Goal: Communication & Community: Participate in discussion

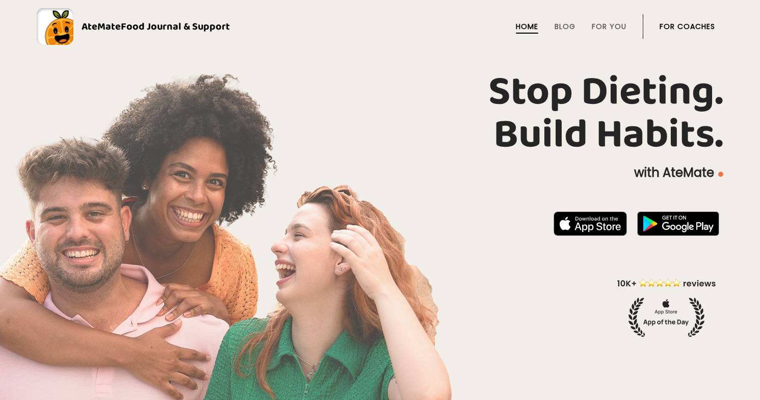
click at [685, 28] on link "For Coaches" at bounding box center [687, 26] width 56 height 8
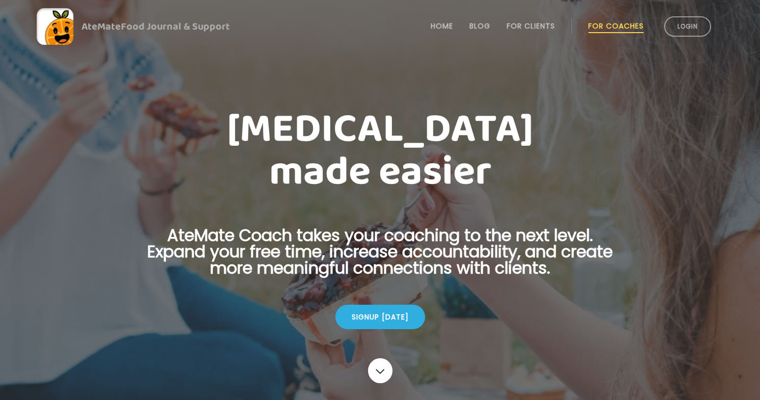
click at [685, 28] on link "Login" at bounding box center [687, 26] width 47 height 20
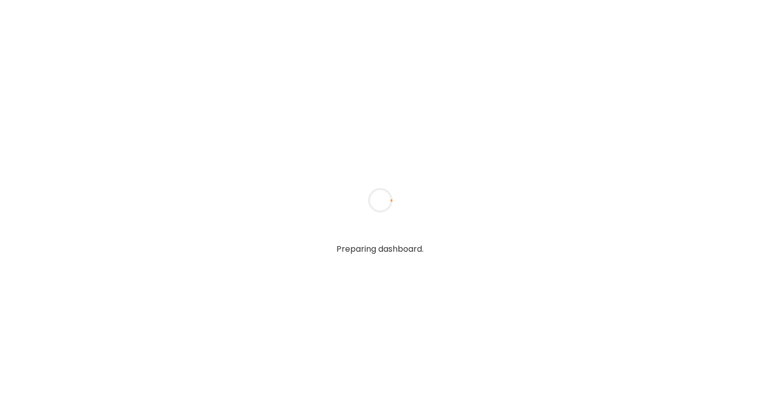
type textarea "**********"
type input "**********"
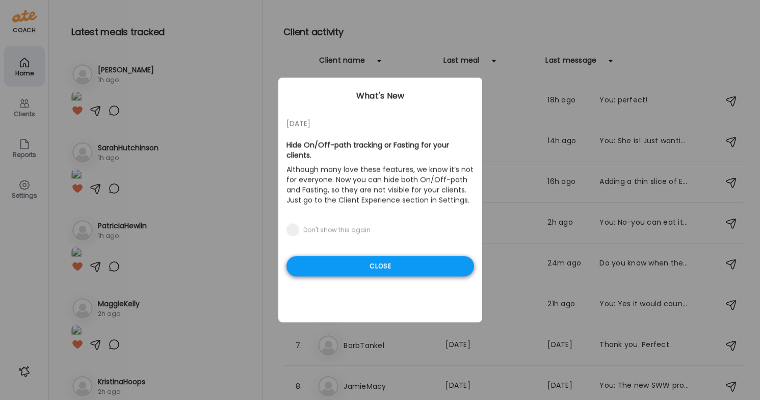
click at [379, 267] on div "Close" at bounding box center [379, 266] width 187 height 20
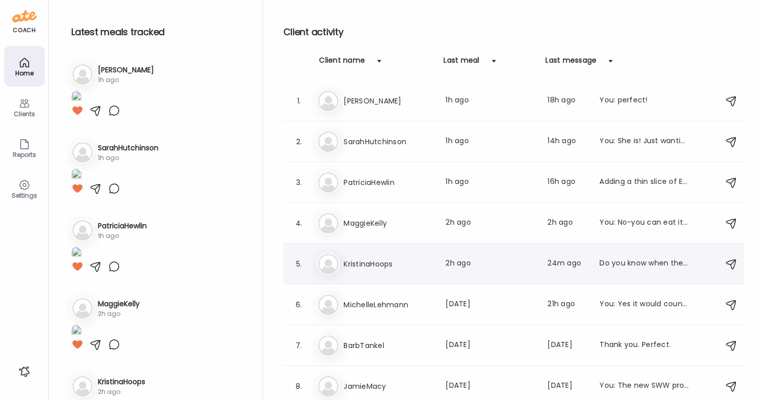
click at [602, 266] on div "Do you know when they are going to post Tuesday night’s coaching call?" at bounding box center [644, 264] width 90 height 12
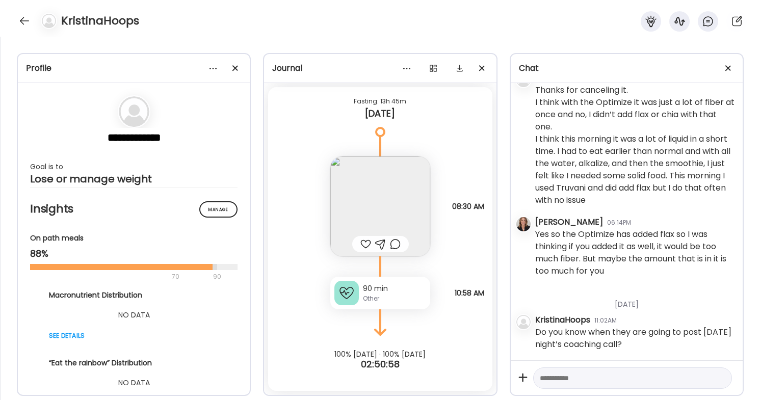
scroll to position [5293, 0]
click at [582, 382] on textarea at bounding box center [623, 378] width 167 height 12
type textarea "**********"
click at [716, 380] on div at bounding box center [720, 378] width 14 height 14
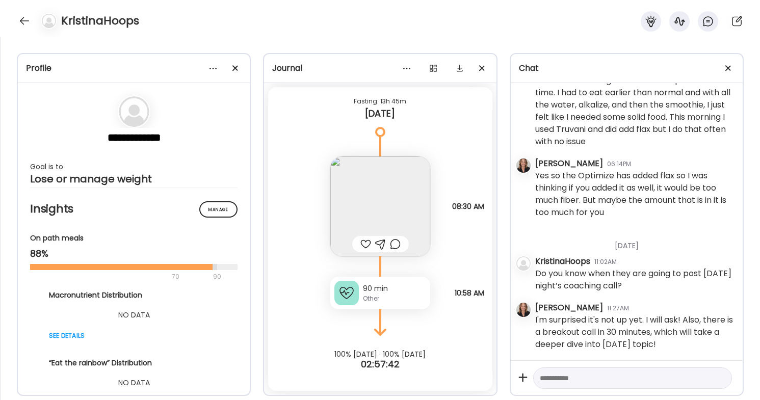
scroll to position [5352, 0]
click at [25, 16] on div at bounding box center [24, 21] width 16 height 16
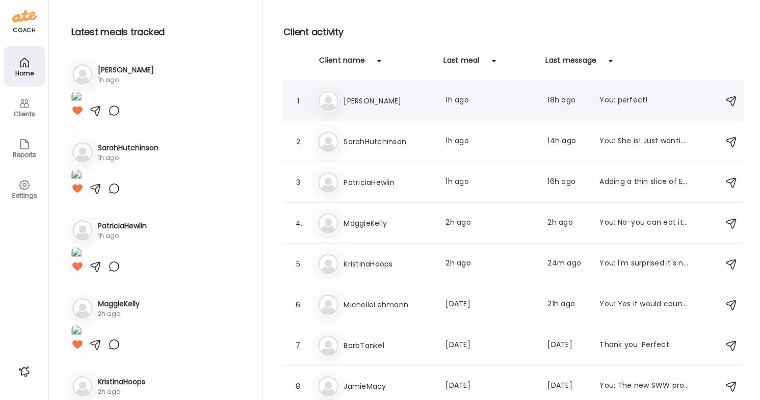
click at [645, 108] on div "Ma Marilyn Last meal: 1h ago Last message: 18h ago You: perfect!" at bounding box center [515, 101] width 396 height 22
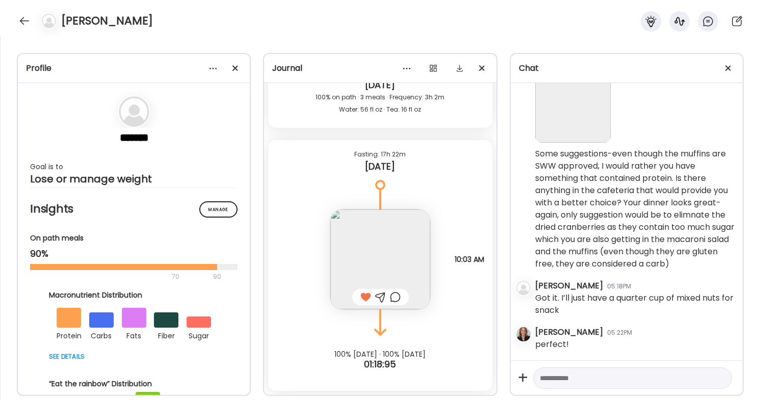
scroll to position [1219, 0]
click at [582, 379] on textarea at bounding box center [623, 378] width 167 height 12
type textarea "**********"
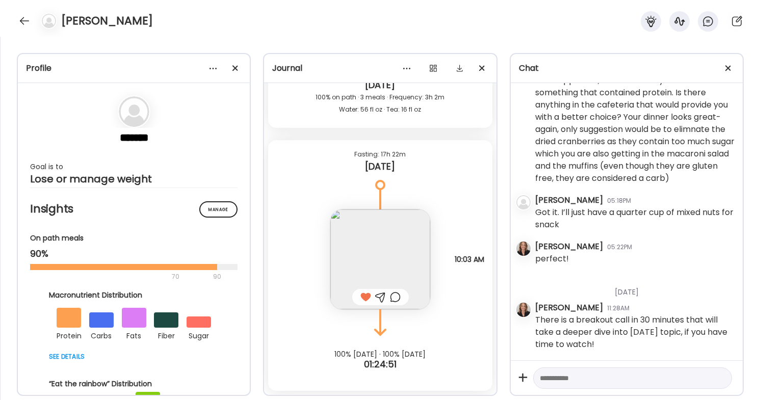
scroll to position [1304, 0]
drag, startPoint x: 535, startPoint y: 318, endPoint x: 627, endPoint y: 342, distance: 94.8
click at [627, 342] on div "There is a breakout call in 30 minutes that will take a deeper dive into [DATE]…" at bounding box center [634, 332] width 199 height 37
copy div "There is a breakout call in 30 minutes that will take a deeper dive into [DATE]…"
click at [30, 16] on div at bounding box center [24, 21] width 16 height 16
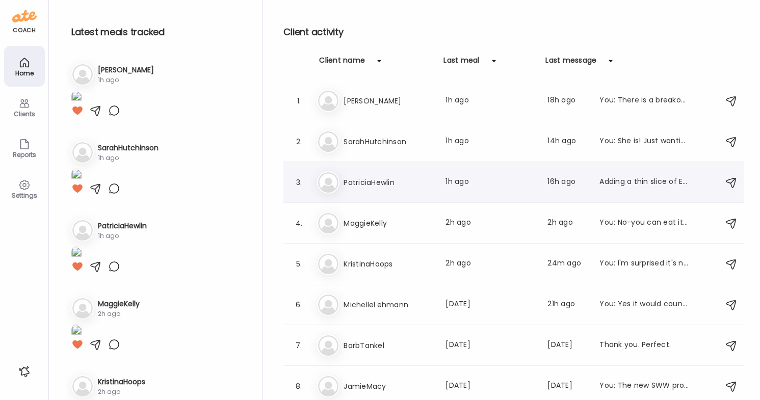
click at [617, 183] on div "Adding a thin slice of Ezekiel bread" at bounding box center [644, 182] width 90 height 12
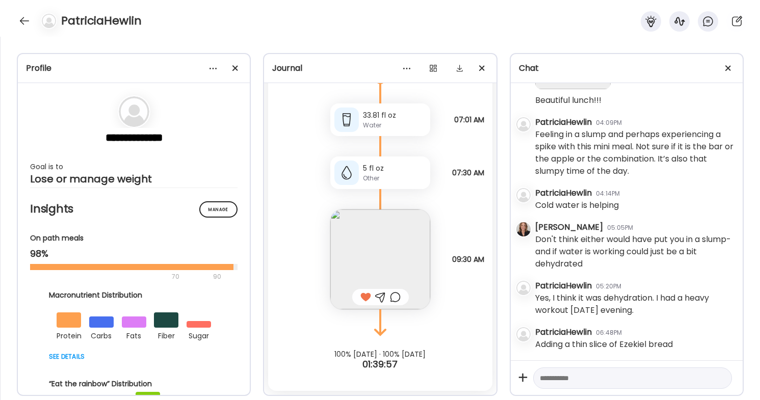
scroll to position [9025, 0]
click at [564, 380] on textarea at bounding box center [623, 378] width 167 height 12
paste textarea "**********"
type textarea "**********"
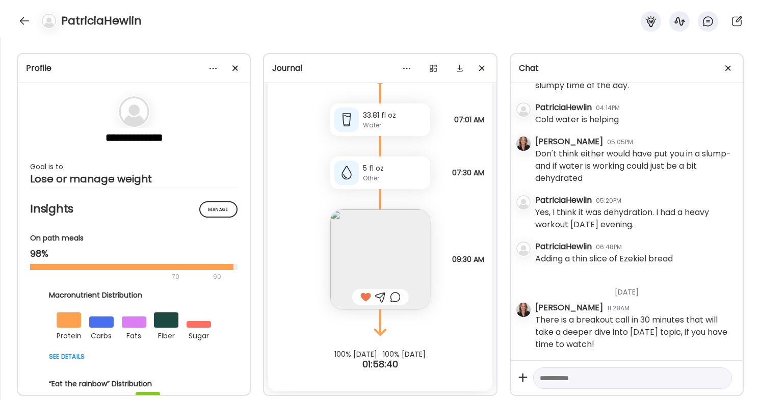
scroll to position [9111, 0]
drag, startPoint x: 535, startPoint y: 314, endPoint x: 628, endPoint y: 342, distance: 97.3
click at [628, 342] on div "There is a breakout call in 30 minutes that will take a deeper dive into [DATE]…" at bounding box center [634, 332] width 199 height 37
copy div "There is a breakout call in 30 minutes that will take a deeper dive into [DATE]…"
click at [25, 16] on div at bounding box center [24, 21] width 16 height 16
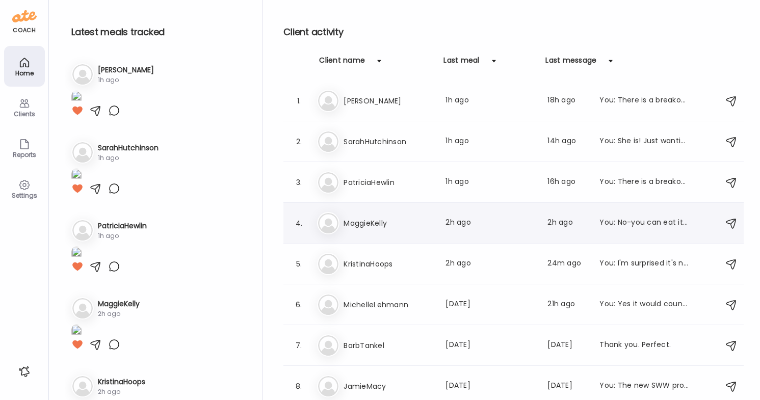
click at [419, 227] on h3 "MaggieKelly" at bounding box center [388, 223] width 90 height 12
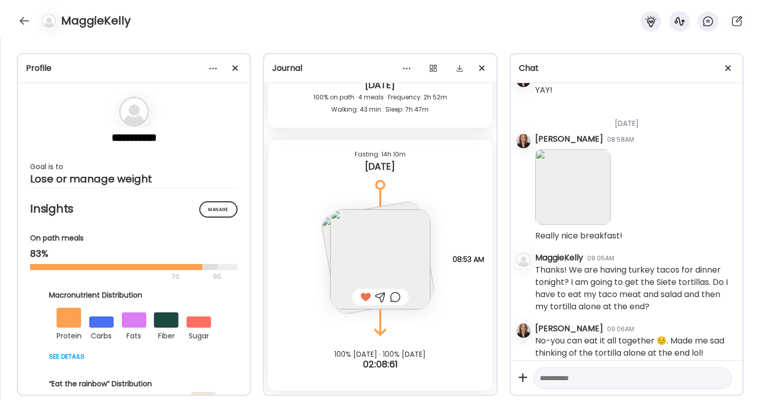
scroll to position [5984, 0]
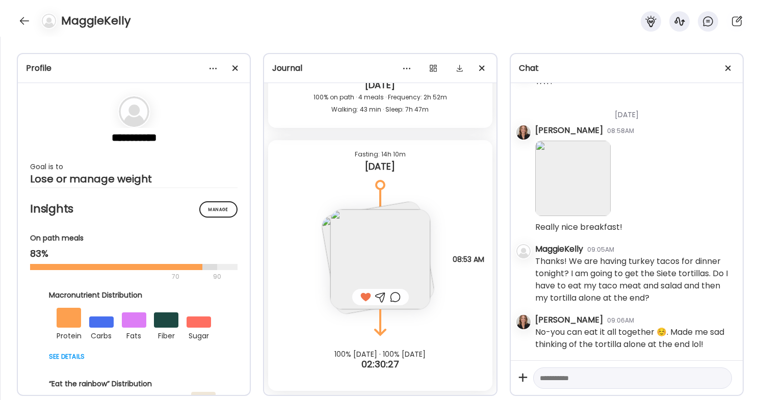
click at [556, 374] on textarea at bounding box center [623, 378] width 167 height 12
paste textarea "**********"
type textarea "**********"
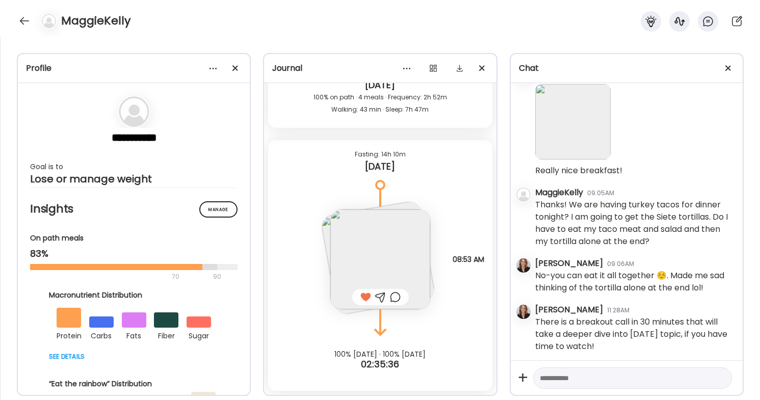
scroll to position [6043, 0]
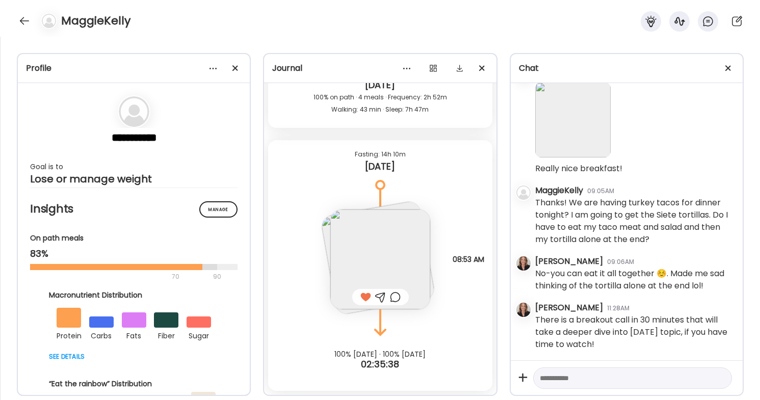
drag, startPoint x: 534, startPoint y: 316, endPoint x: 633, endPoint y: 339, distance: 101.1
click at [633, 339] on div "Danielle Esposito 08:58AM Really nice breakfast! MaggieKelly 09:05AM Thanks! We…" at bounding box center [634, 209] width 199 height 286
copy div "There is a breakout call in 30 minutes that will take a deeper dive into [DATE]…"
click at [30, 20] on div at bounding box center [24, 21] width 16 height 16
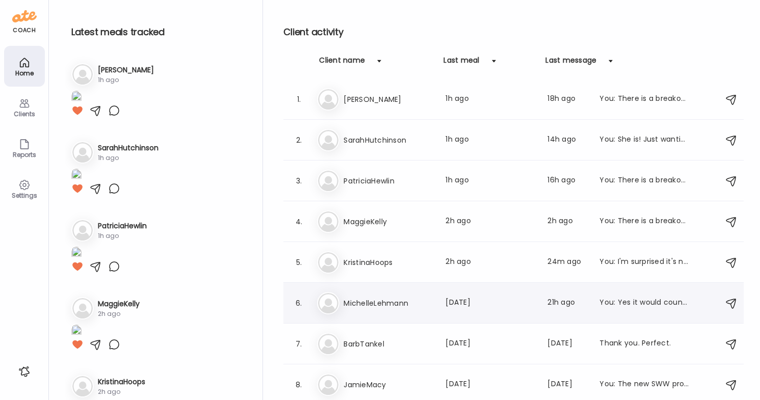
scroll to position [2, 0]
click at [433, 294] on div "Mi MichelleLehmann Last meal: 1d ago Last message: 21h ago You: Yes it would co…" at bounding box center [515, 303] width 396 height 22
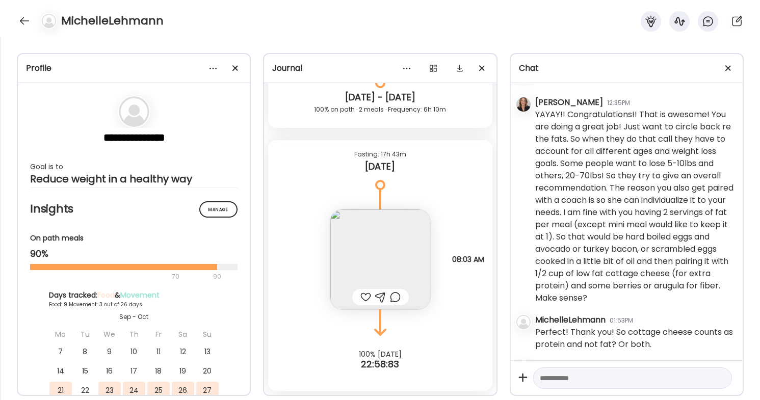
scroll to position [5844, 0]
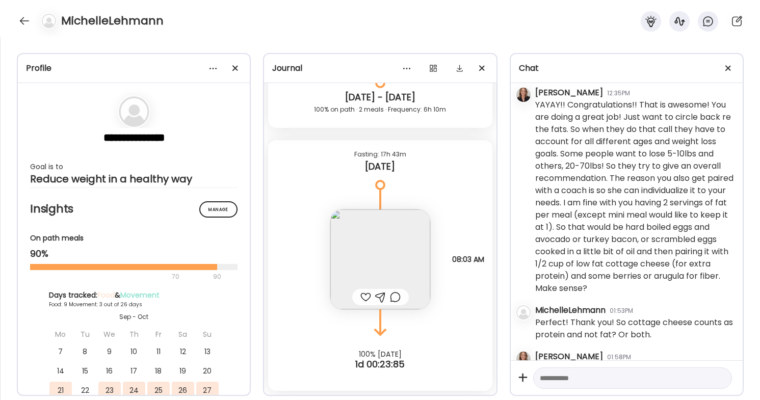
click at [573, 388] on div at bounding box center [632, 378] width 199 height 22
click at [568, 381] on textarea at bounding box center [623, 378] width 167 height 12
paste textarea "**********"
type textarea "**********"
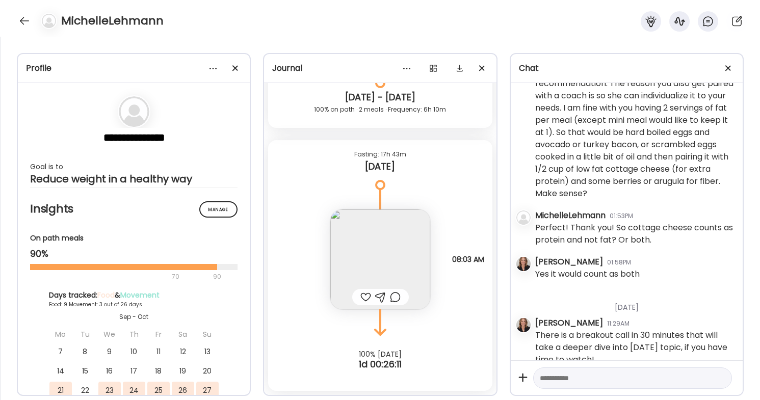
scroll to position [5930, 0]
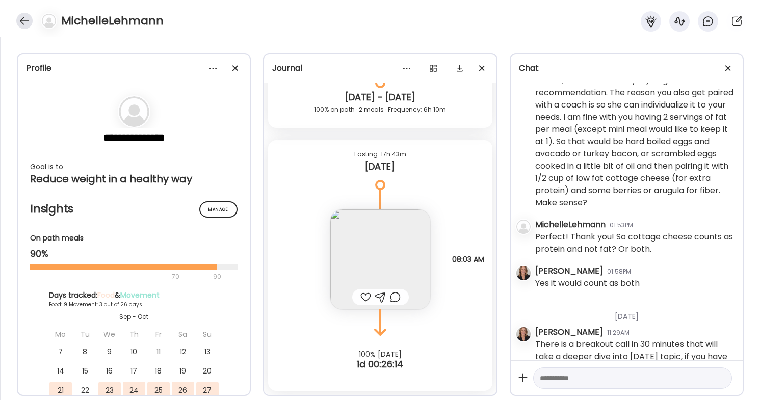
click at [23, 21] on div at bounding box center [24, 21] width 16 height 16
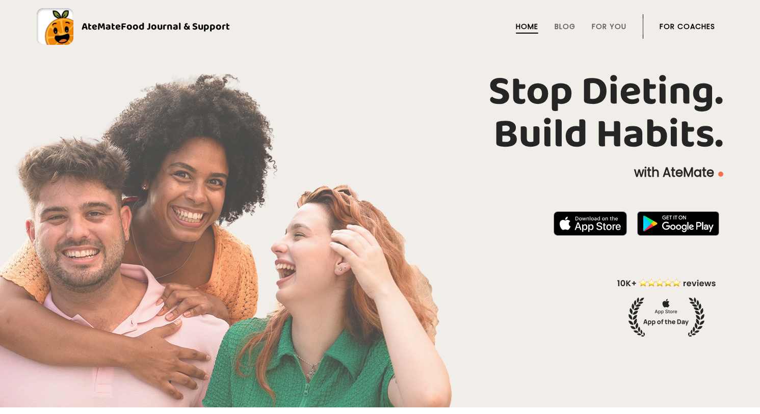
click at [679, 26] on link "For Coaches" at bounding box center [687, 26] width 56 height 8
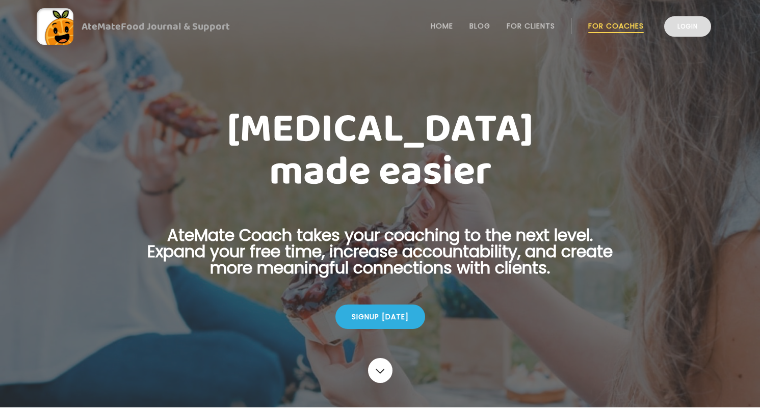
click at [679, 28] on link "Login" at bounding box center [687, 26] width 47 height 20
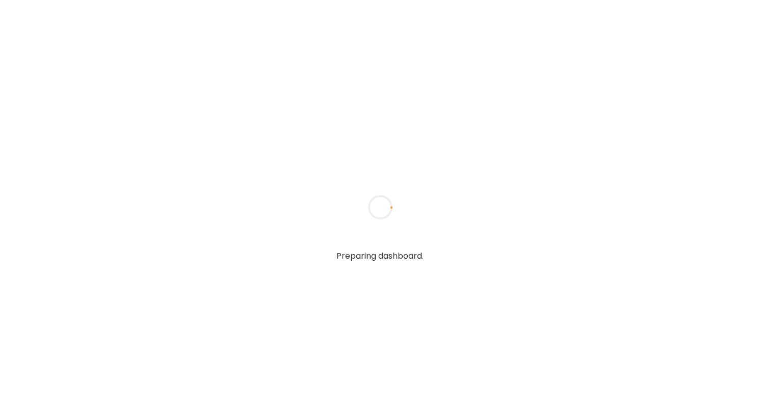
type textarea "**********"
type input "**********"
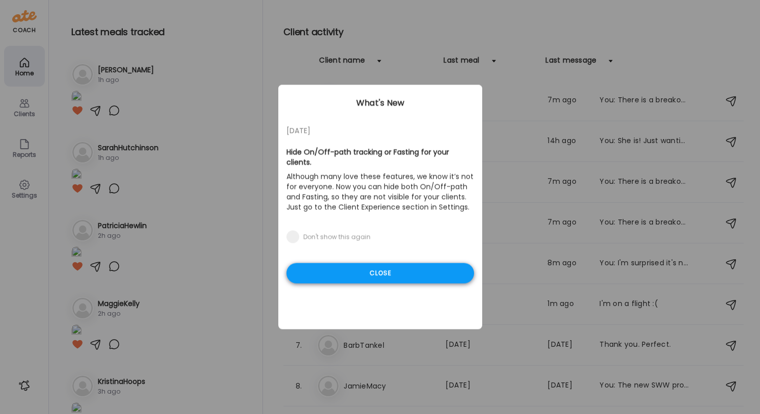
click at [441, 276] on div "Close" at bounding box center [379, 273] width 187 height 20
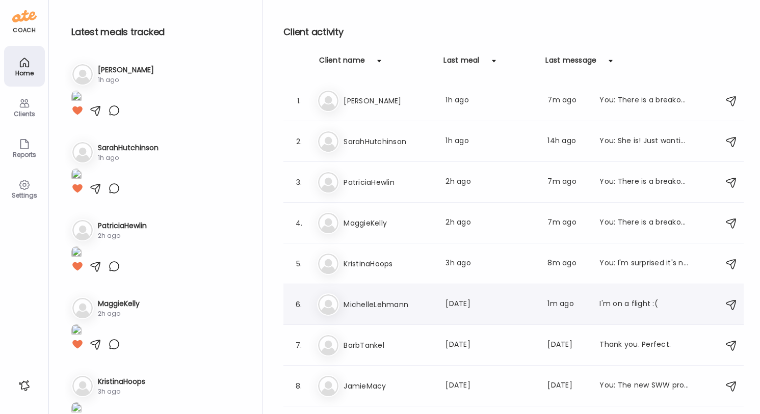
click at [613, 303] on div "I'm on a flight :(" at bounding box center [644, 305] width 90 height 12
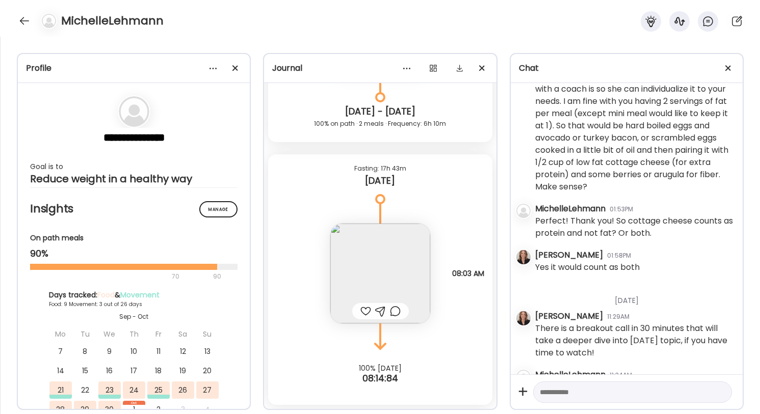
scroll to position [5950, 0]
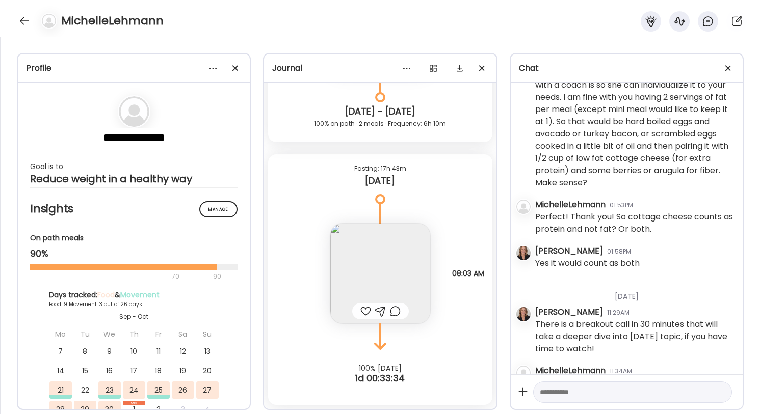
click at [613, 318] on div "There is a breakout call in 30 minutes that will take a deeper dive into [DATE]…" at bounding box center [634, 336] width 199 height 37
click at [581, 390] on textarea at bounding box center [623, 392] width 167 height 12
type textarea "*"
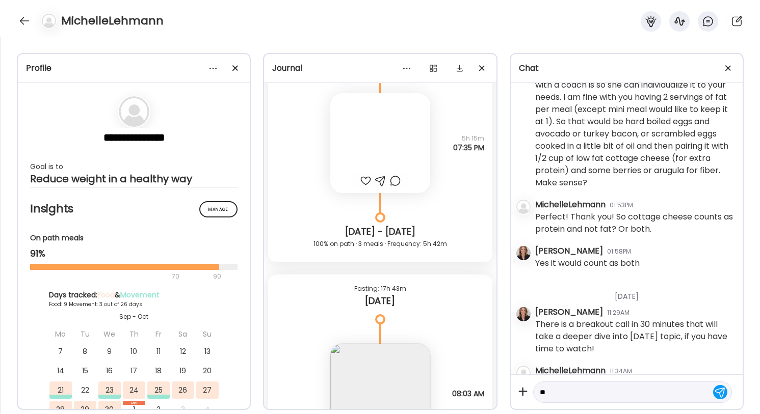
type textarea "*"
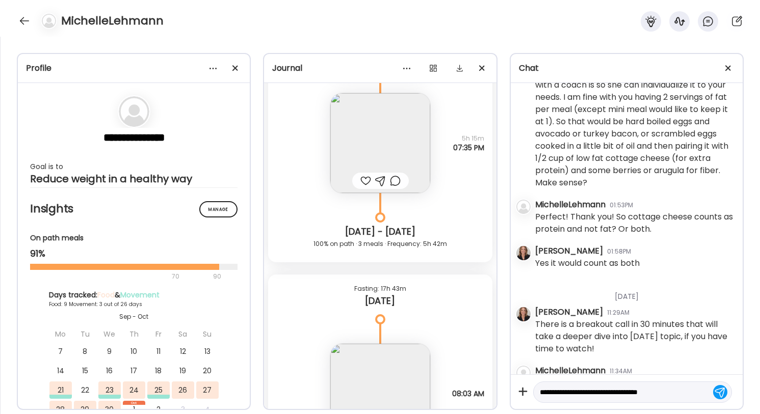
type textarea "**********"
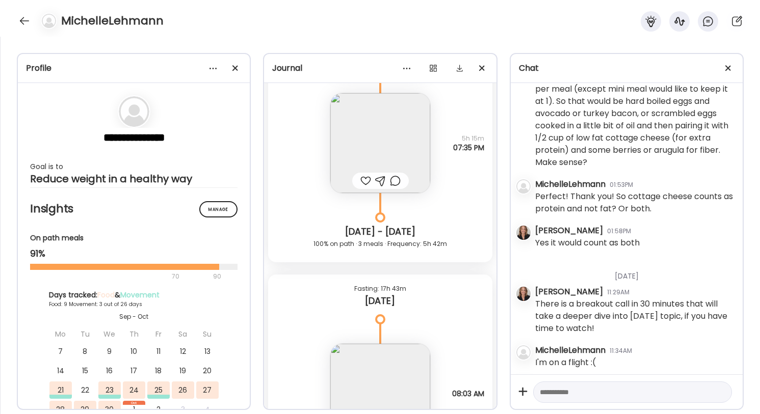
scroll to position [5984, 0]
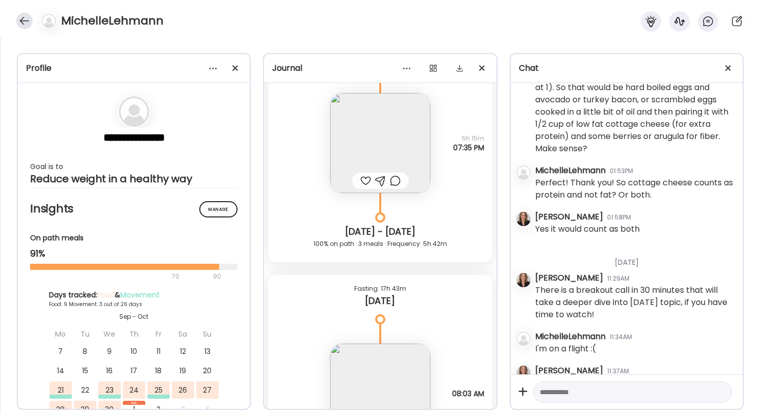
click at [23, 22] on div at bounding box center [24, 21] width 16 height 16
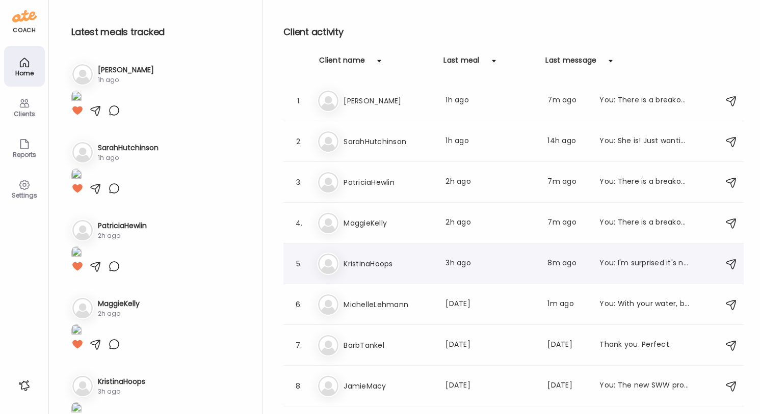
click at [640, 267] on div "You: I'm surprised it's not up yet. I will ask! Also, there is a breakout call …" at bounding box center [644, 264] width 90 height 12
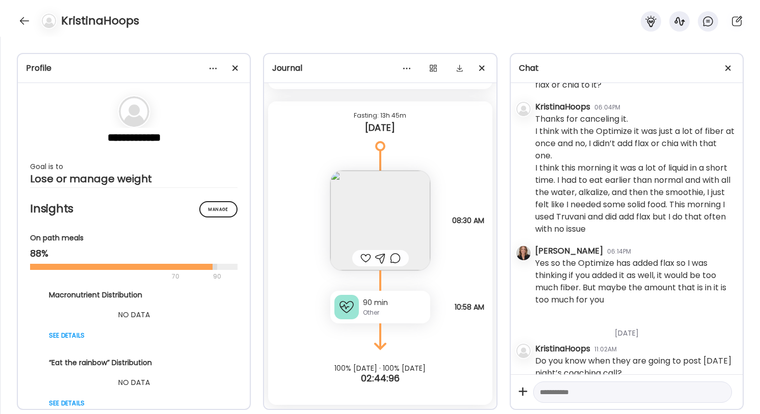
scroll to position [5337, 0]
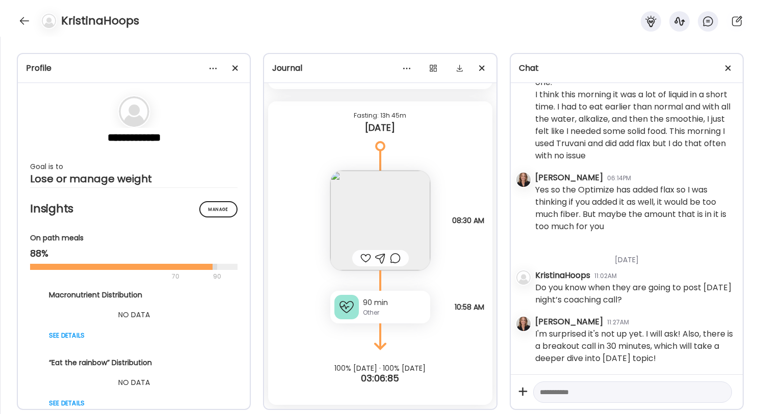
click at [595, 391] on textarea at bounding box center [623, 392] width 167 height 12
type textarea "**********"
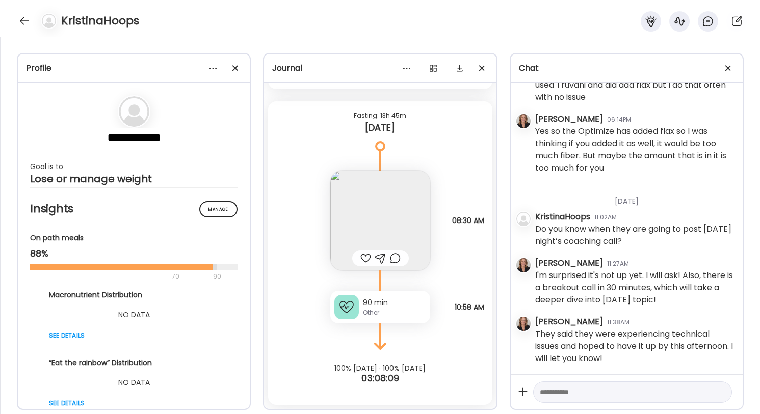
scroll to position [5396, 0]
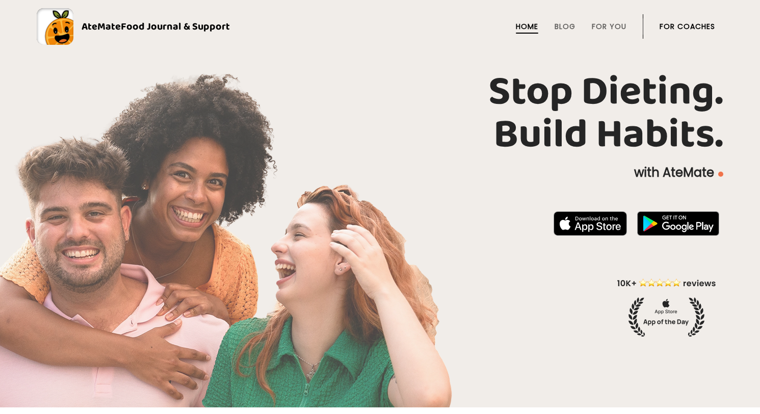
click at [675, 27] on link "For Coaches" at bounding box center [687, 26] width 56 height 8
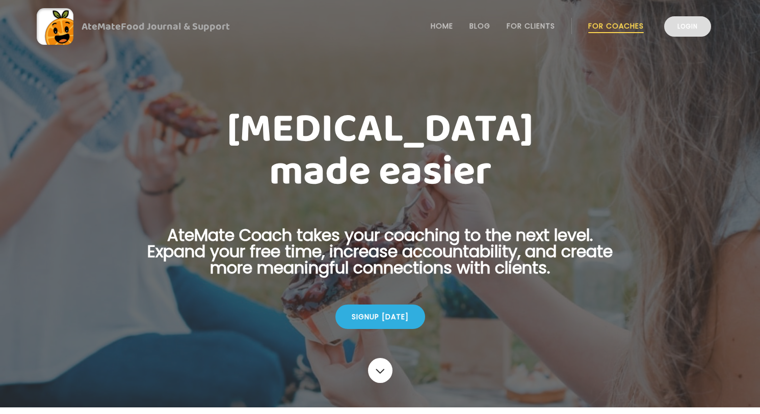
click at [679, 34] on link "Login" at bounding box center [687, 26] width 47 height 20
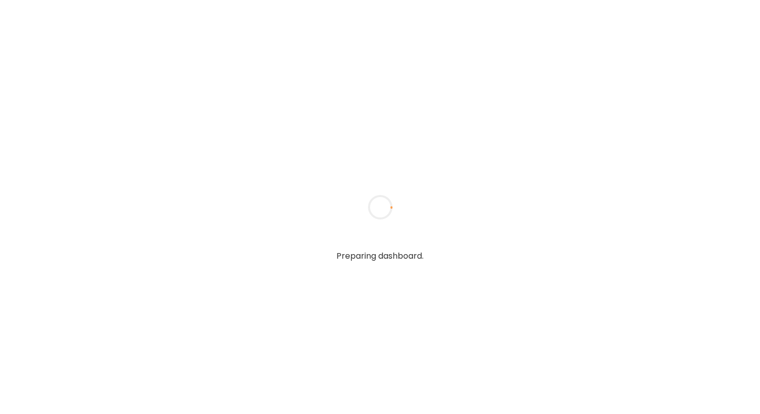
type textarea "**********"
type input "**********"
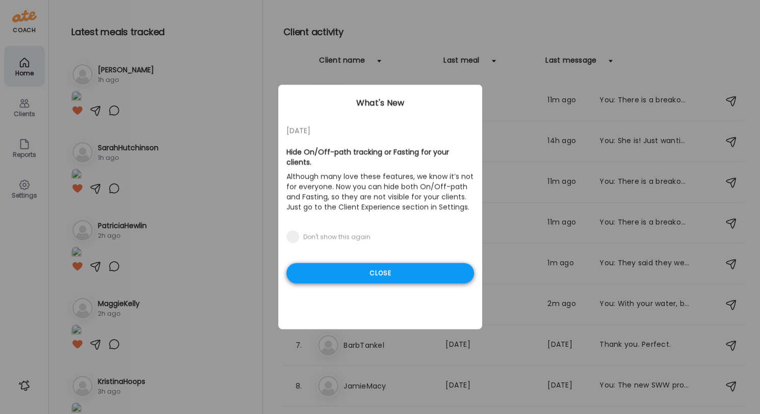
click at [422, 271] on div "Close" at bounding box center [379, 273] width 187 height 20
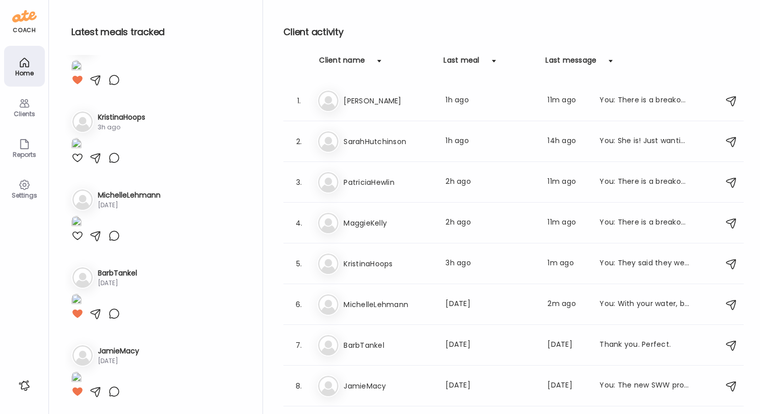
scroll to position [1132, 0]
click at [82, 225] on img at bounding box center [76, 223] width 10 height 14
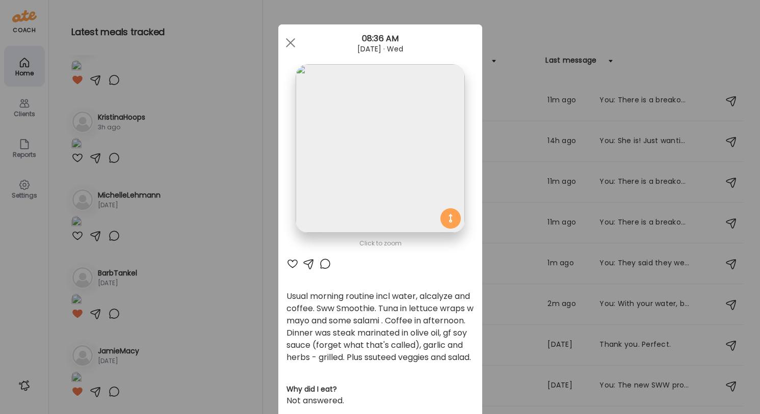
scroll to position [0, 0]
click at [292, 265] on div at bounding box center [292, 264] width 12 height 12
click at [291, 40] on div at bounding box center [290, 43] width 20 height 20
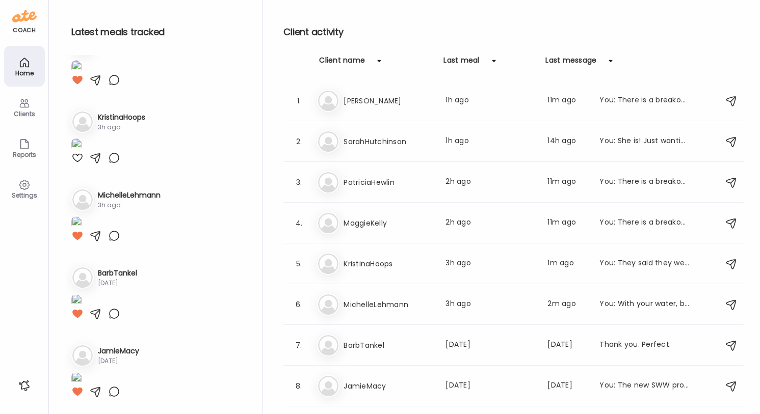
scroll to position [1059, 0]
click at [82, 230] on img at bounding box center [76, 223] width 10 height 14
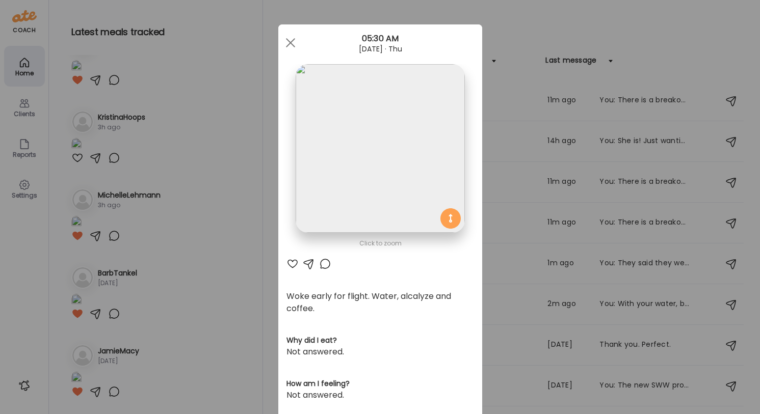
click at [292, 264] on div at bounding box center [292, 264] width 12 height 12
click at [287, 40] on span at bounding box center [289, 42] width 9 height 9
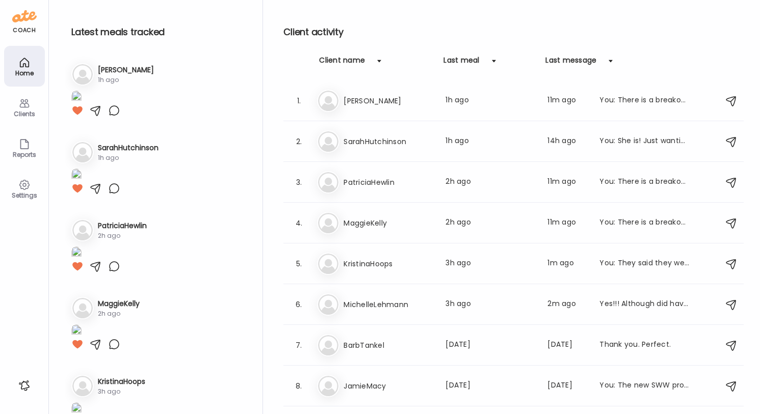
scroll to position [0, 0]
click at [410, 181] on h3 "PatriciaHewlin" at bounding box center [388, 182] width 90 height 12
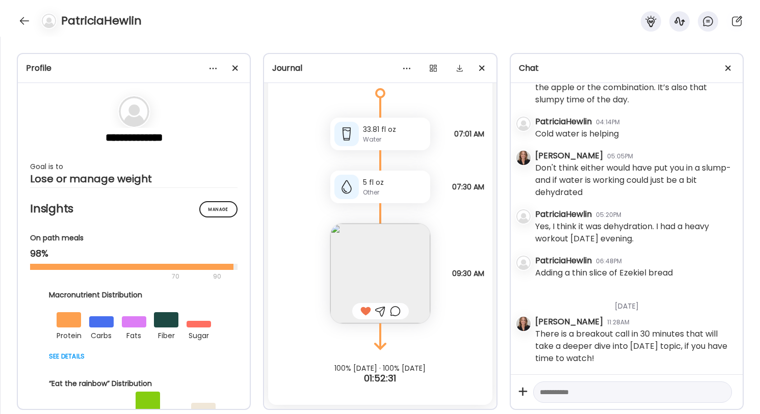
scroll to position [9097, 0]
click at [22, 19] on div at bounding box center [24, 21] width 16 height 16
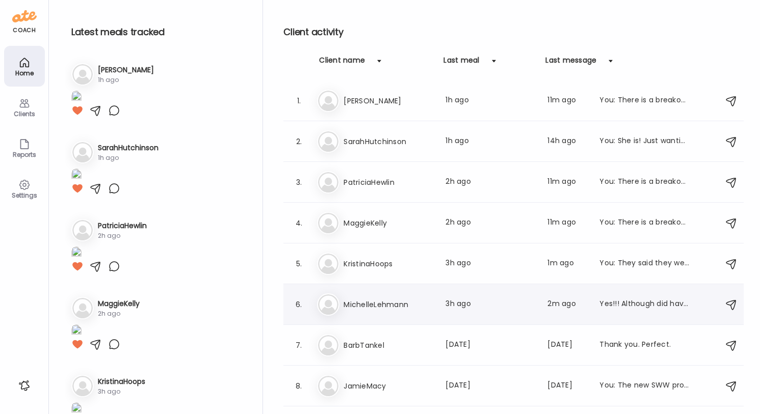
click at [431, 314] on div "Mi MichelleLehmann Last meal: 3h ago Last message: 2m ago Yes!!! Although did h…" at bounding box center [515, 304] width 396 height 22
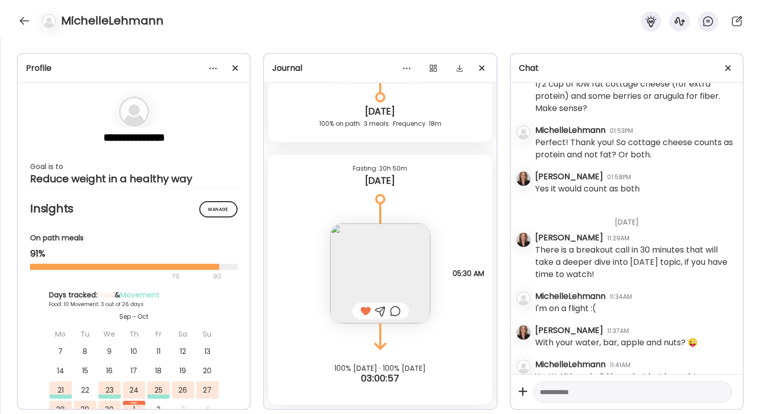
scroll to position [6030, 0]
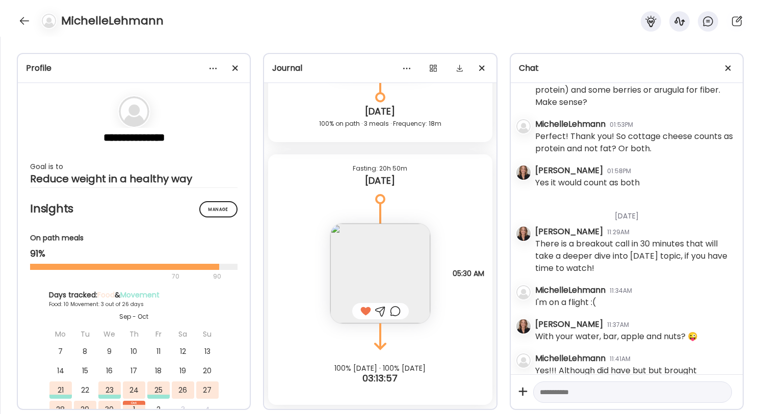
click at [581, 385] on div at bounding box center [632, 393] width 199 height 22
click at [567, 397] on textarea at bounding box center [623, 392] width 167 height 12
type textarea "**********"
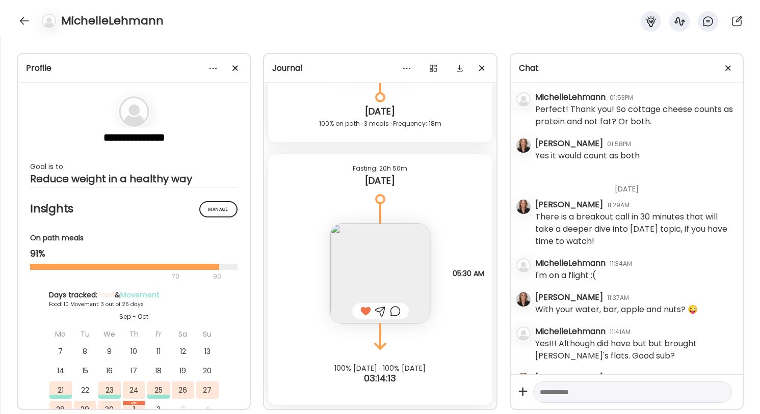
scroll to position [6064, 0]
